Goal: Information Seeking & Learning: Find specific fact

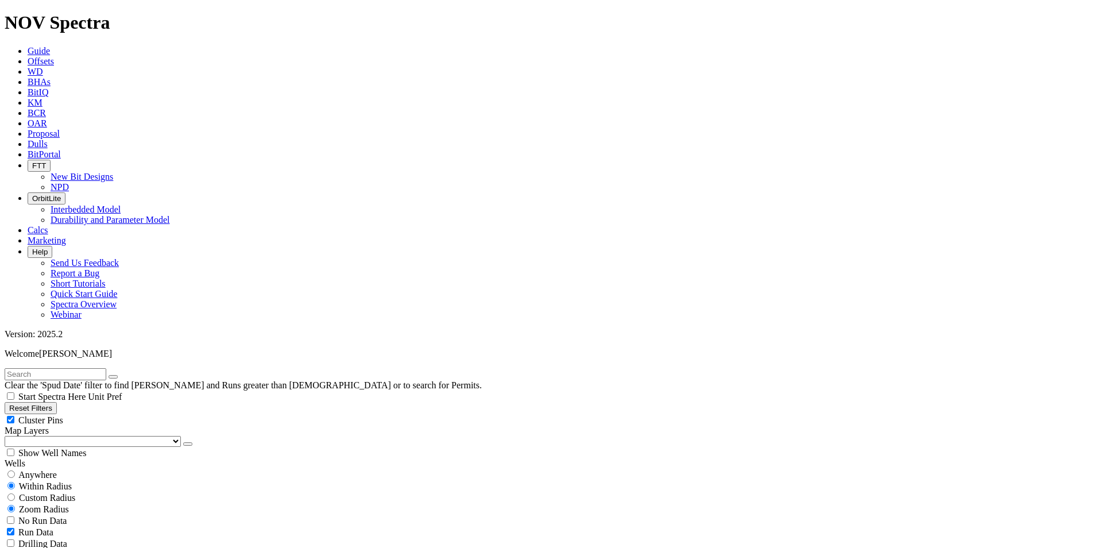
scroll to position [574, 0]
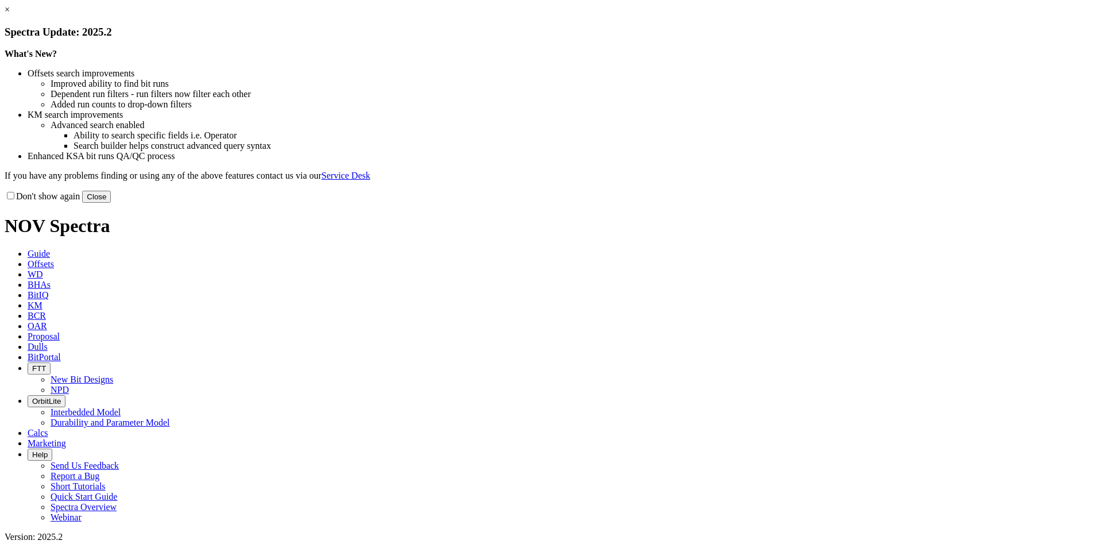
click at [111, 203] on button "Close" at bounding box center [96, 197] width 29 height 12
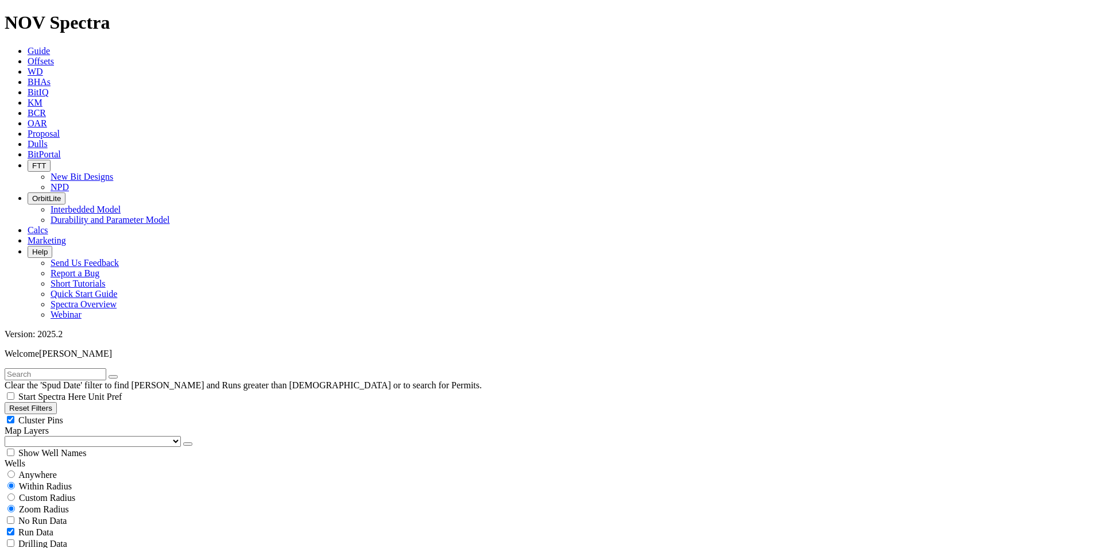
click at [53, 368] on input "text" at bounding box center [56, 374] width 102 height 12
type input "greyling"
drag, startPoint x: 72, startPoint y: 41, endPoint x: 9, endPoint y: 48, distance: 63.6
click at [9, 368] on input "greyling" at bounding box center [56, 374] width 102 height 12
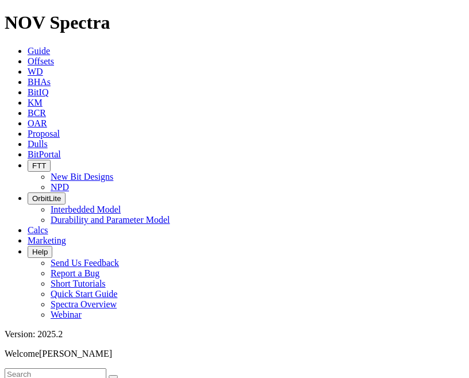
click at [58, 368] on input "text" at bounding box center [56, 374] width 102 height 12
type input "grayling"
click at [120, 375] on button "submit" at bounding box center [124, 376] width 9 height 3
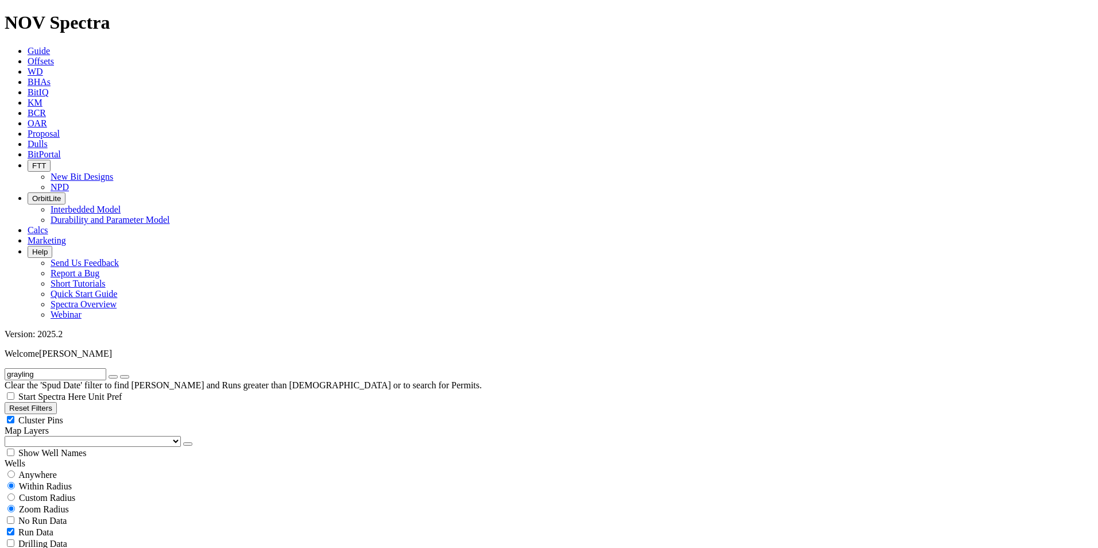
select select
click at [113, 377] on icon "button" at bounding box center [113, 377] width 0 height 0
